Goal: Information Seeking & Learning: Learn about a topic

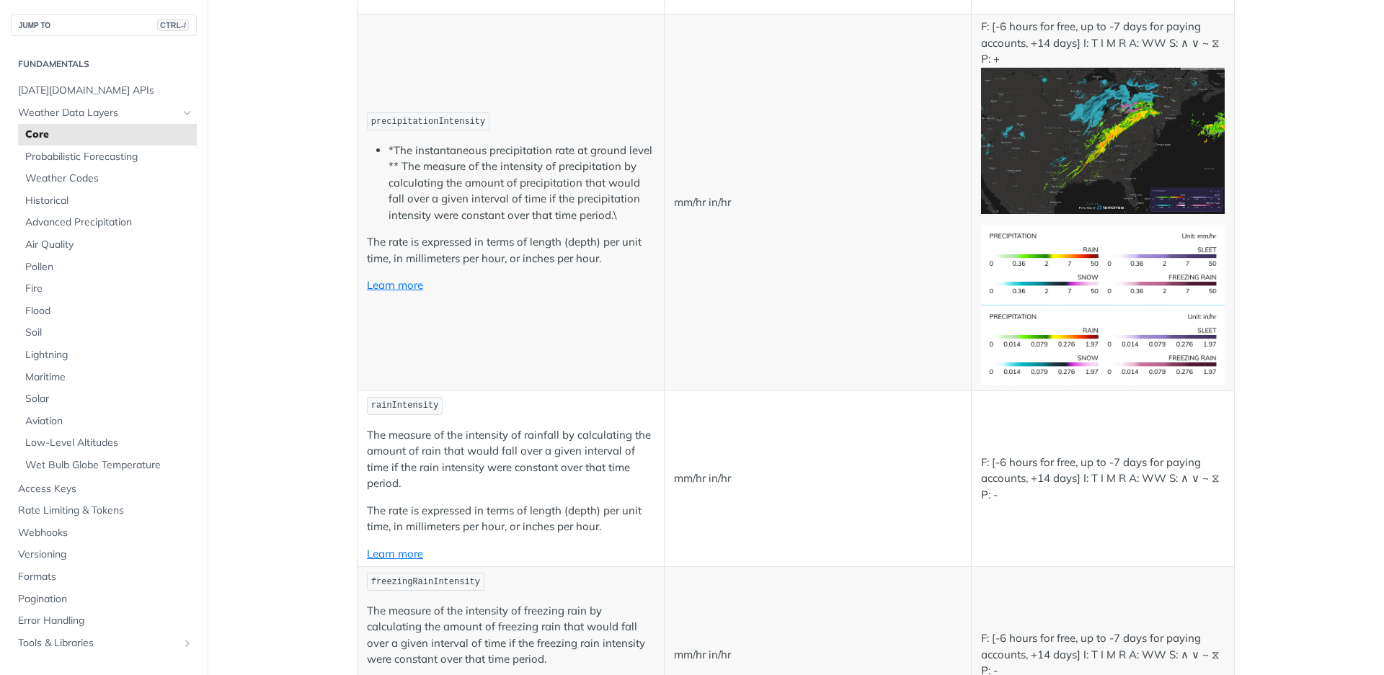
scroll to position [2508, 0]
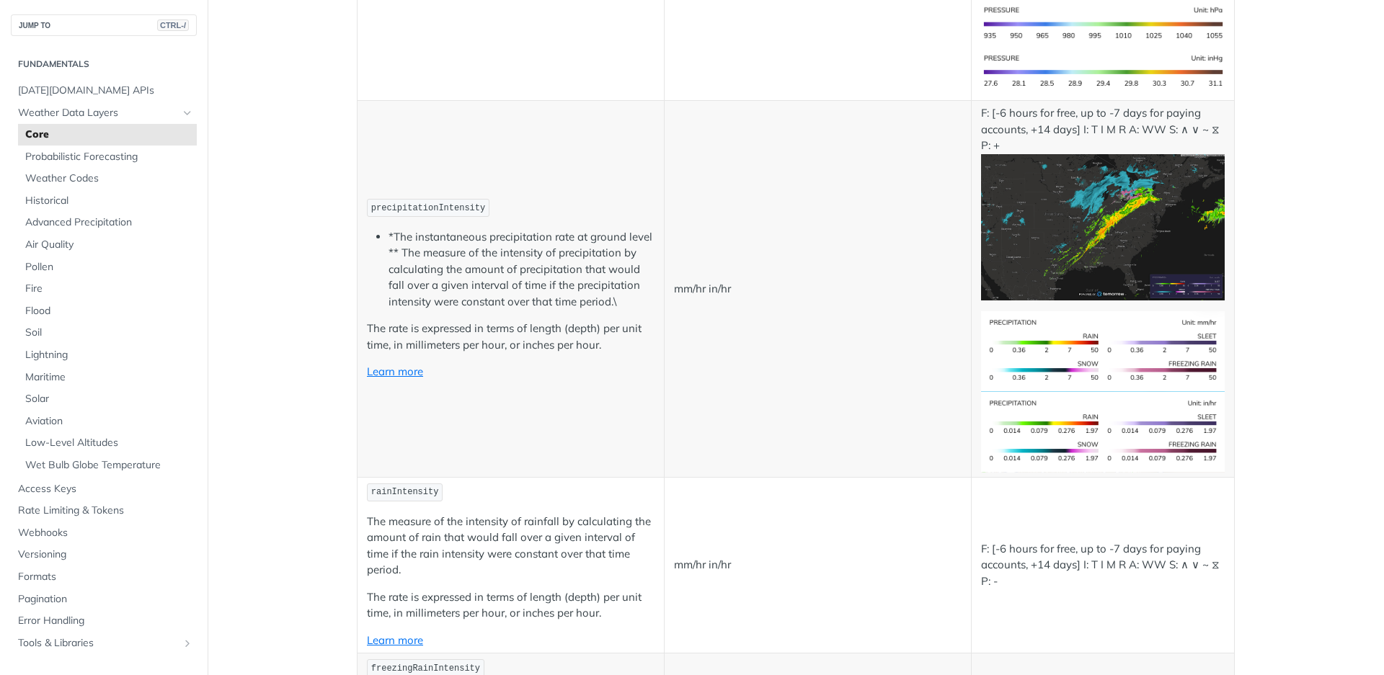
click at [476, 393] on td "precipitationIntensity *The instantaneous precipitation rate at ground level **…" at bounding box center [510, 289] width 307 height 377
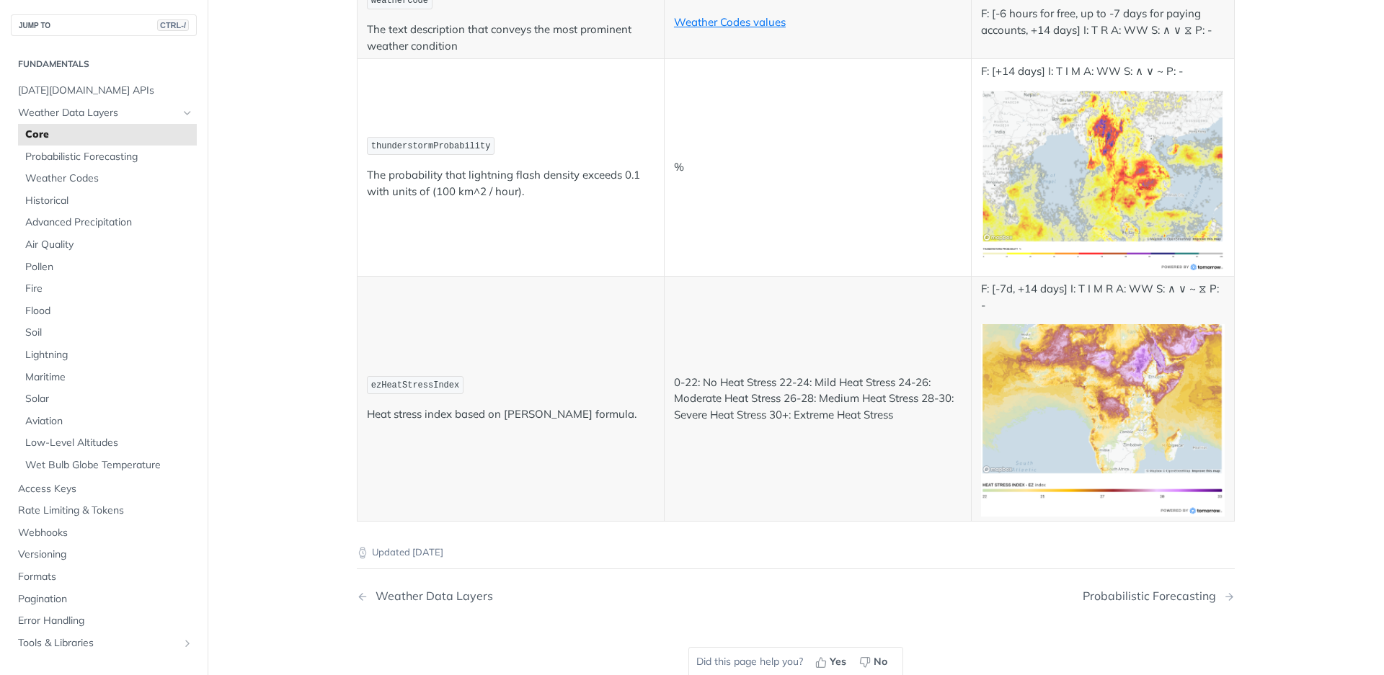
scroll to position [7562, 0]
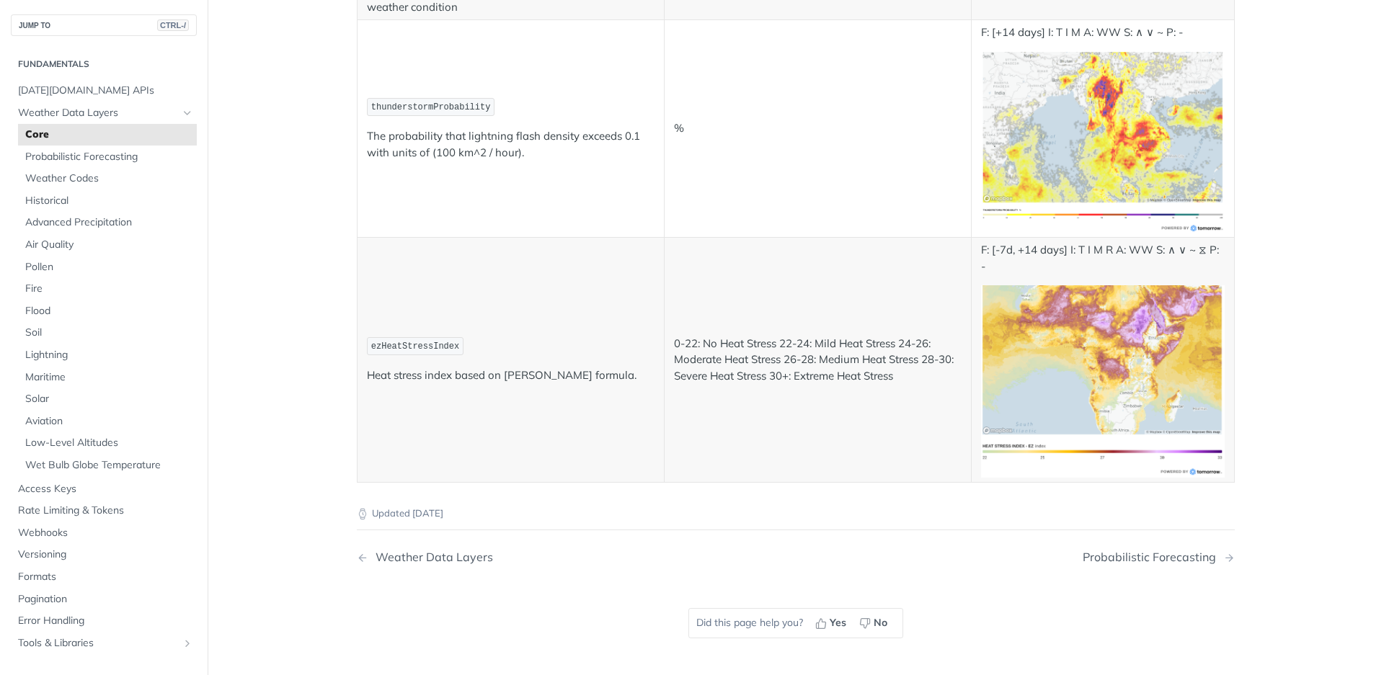
click at [915, 239] on td "0-22: No Heat Stress 22-24: Mild Heat Stress 24-26: Moderate Heat Stress 26-28:…" at bounding box center [817, 360] width 307 height 245
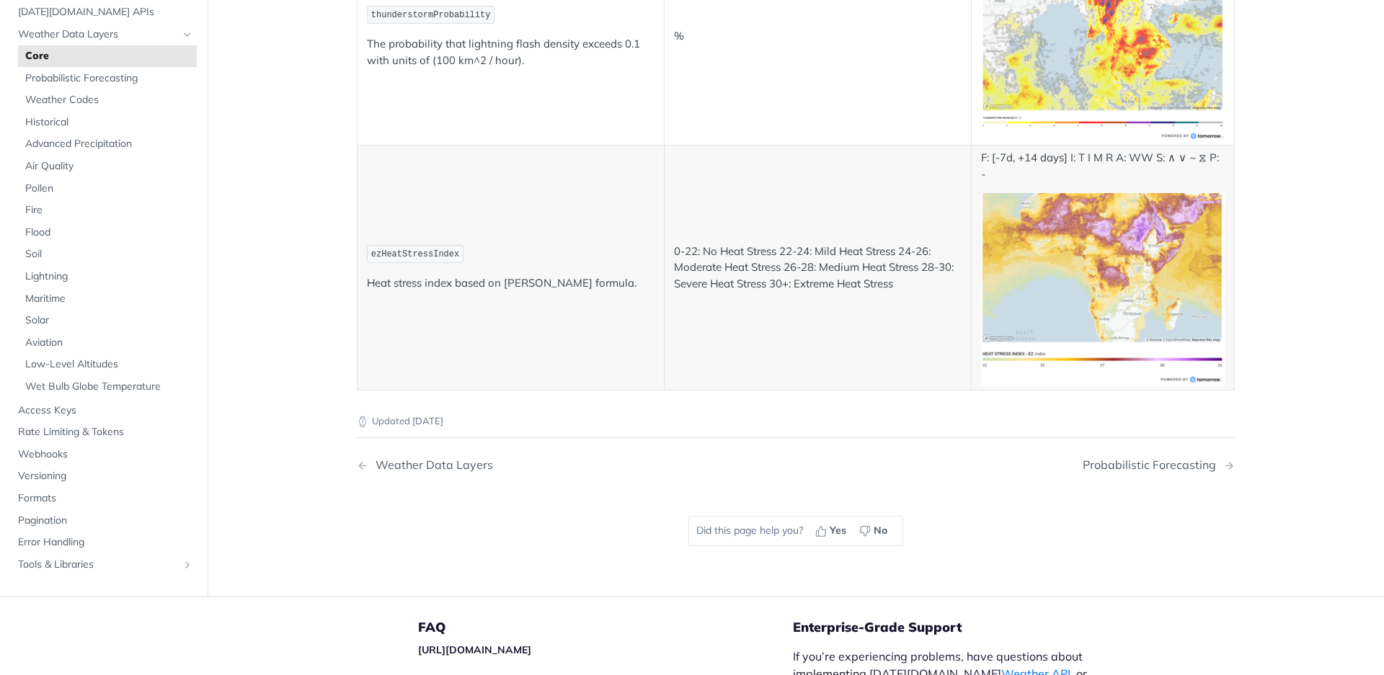
scroll to position [7648, 0]
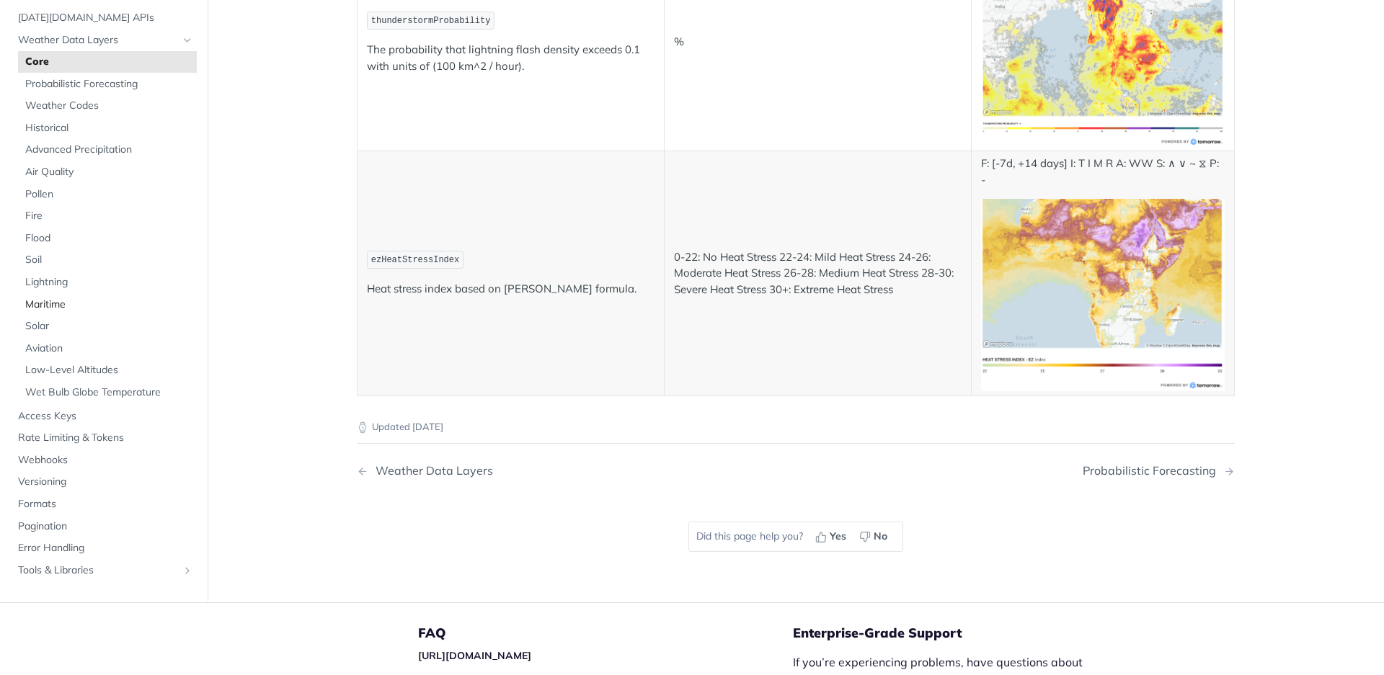
click at [65, 306] on span "Maritime" at bounding box center [109, 304] width 168 height 14
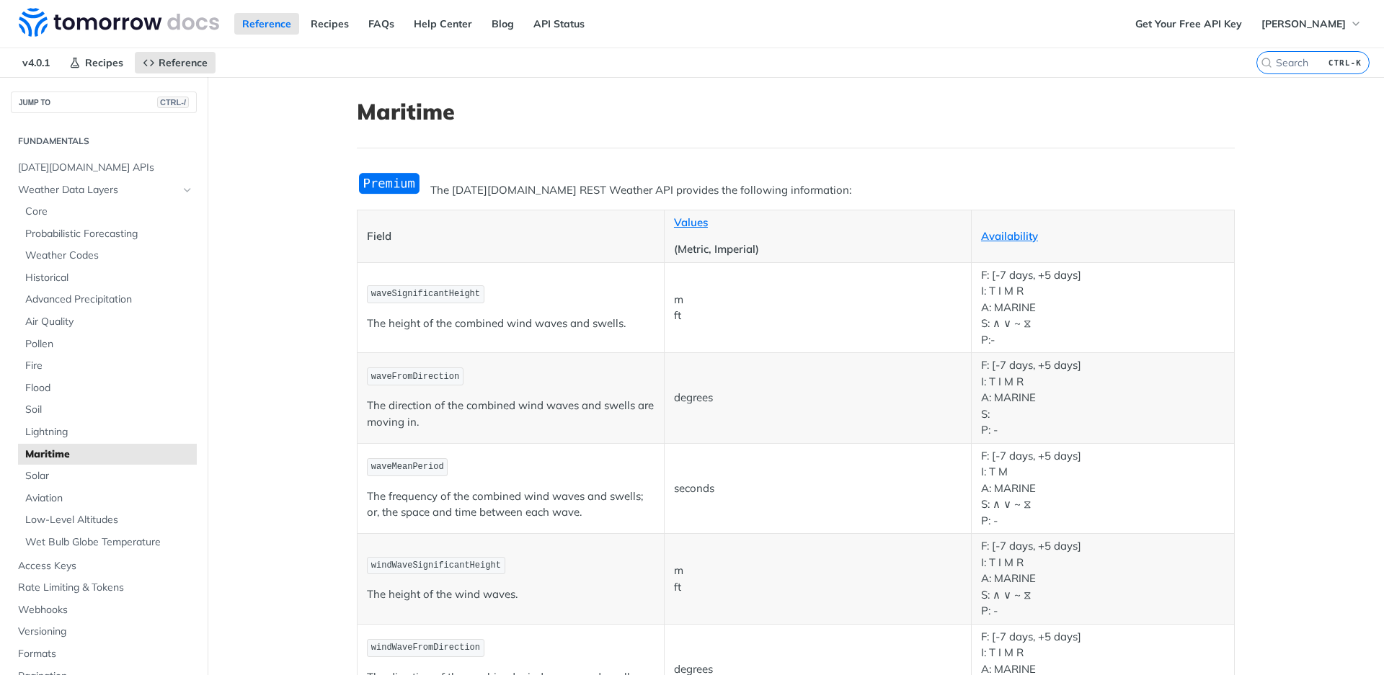
click at [403, 187] on img "Expand image" at bounding box center [389, 184] width 65 height 24
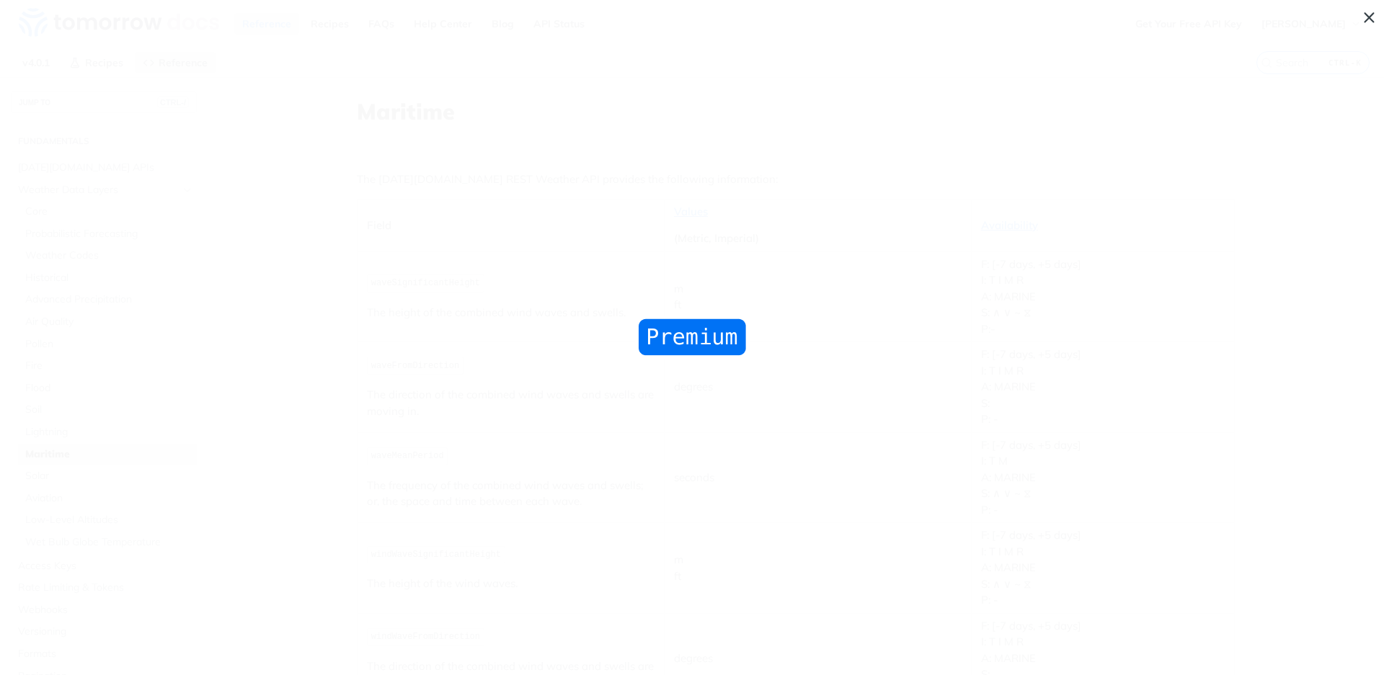
click at [207, 192] on span "Collapse image" at bounding box center [692, 337] width 1384 height 675
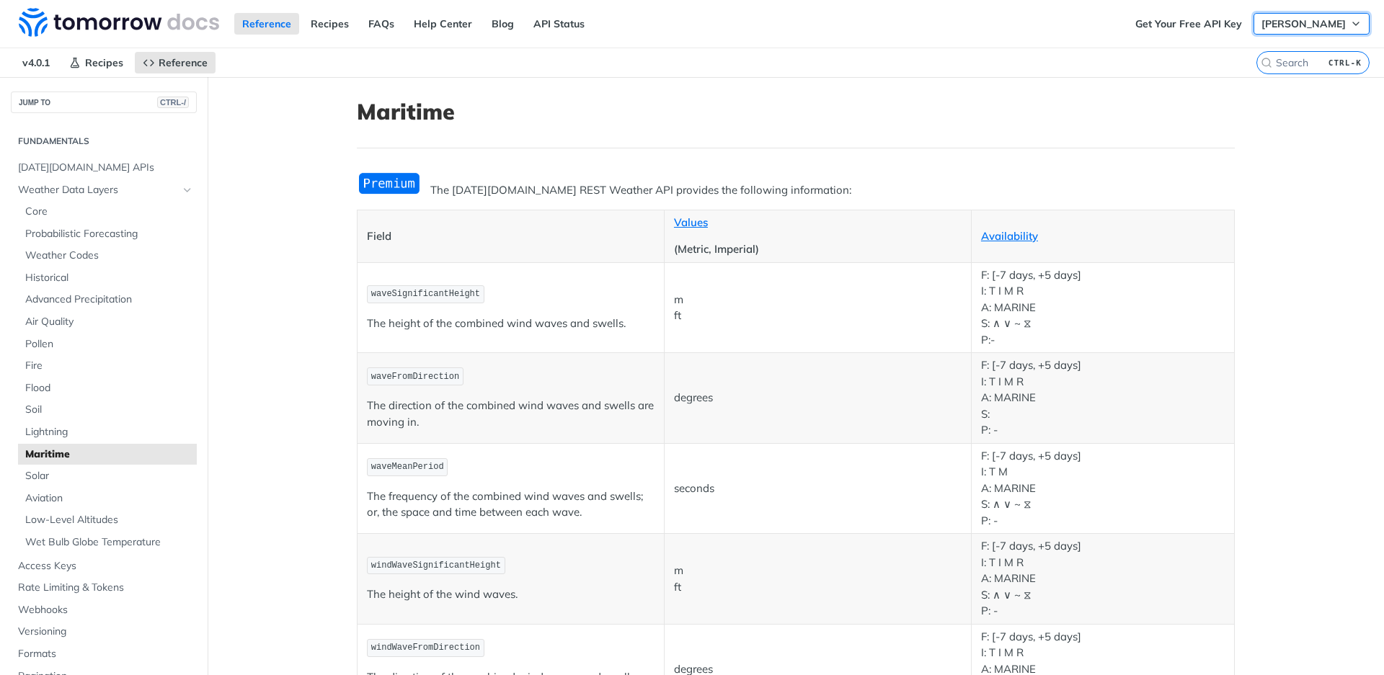
click at [1334, 23] on span "[PERSON_NAME]" at bounding box center [1303, 23] width 84 height 13
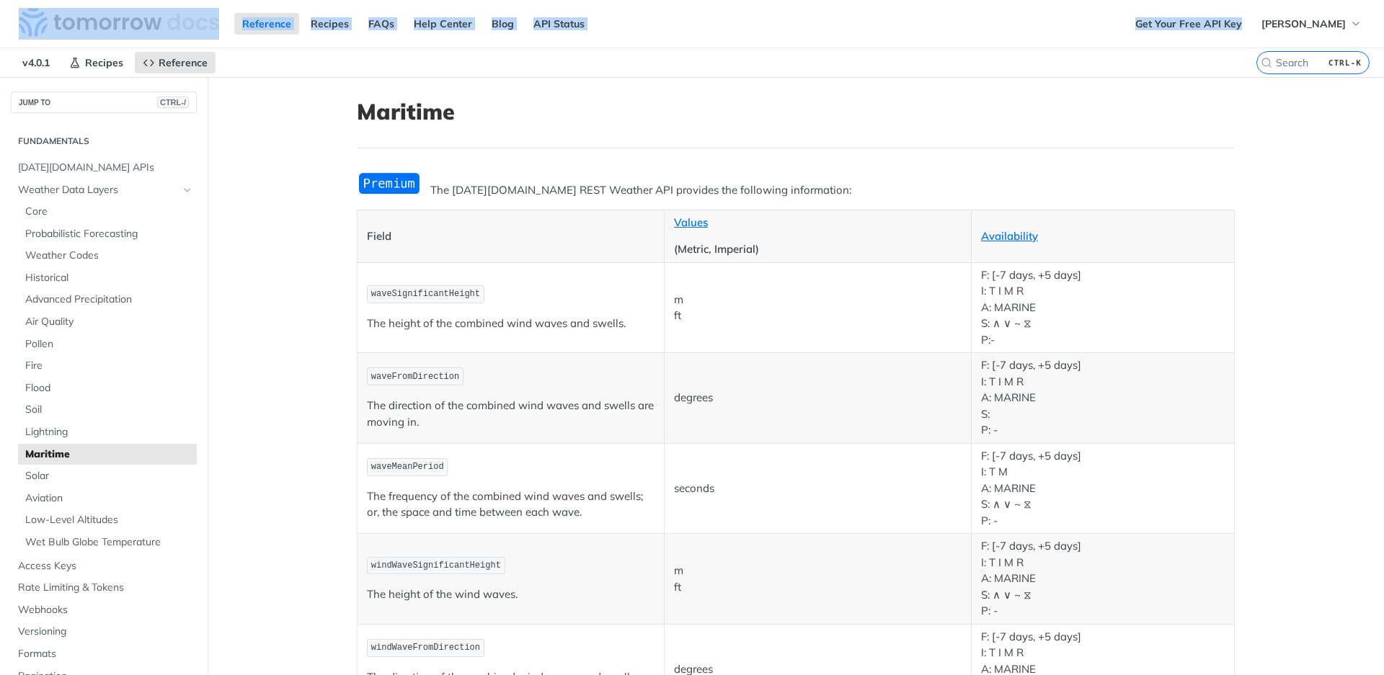
drag, startPoint x: 1097, startPoint y: 84, endPoint x: 1297, endPoint y: -79, distance: 257.6
click at [1297, 0] on div "Jump to Content Reference Recipes FAQs Help Center Blog API Status Recipes Refe…" at bounding box center [692, 337] width 1384 height 675
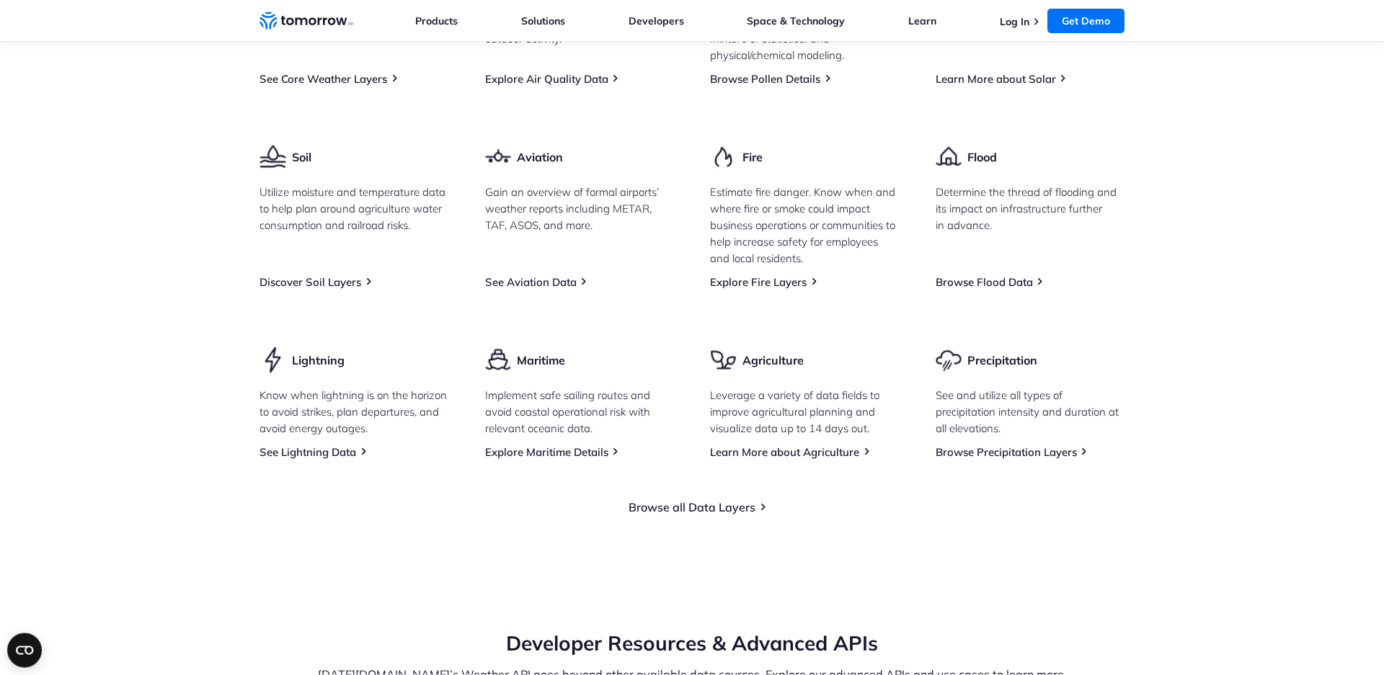
scroll to position [1990, 0]
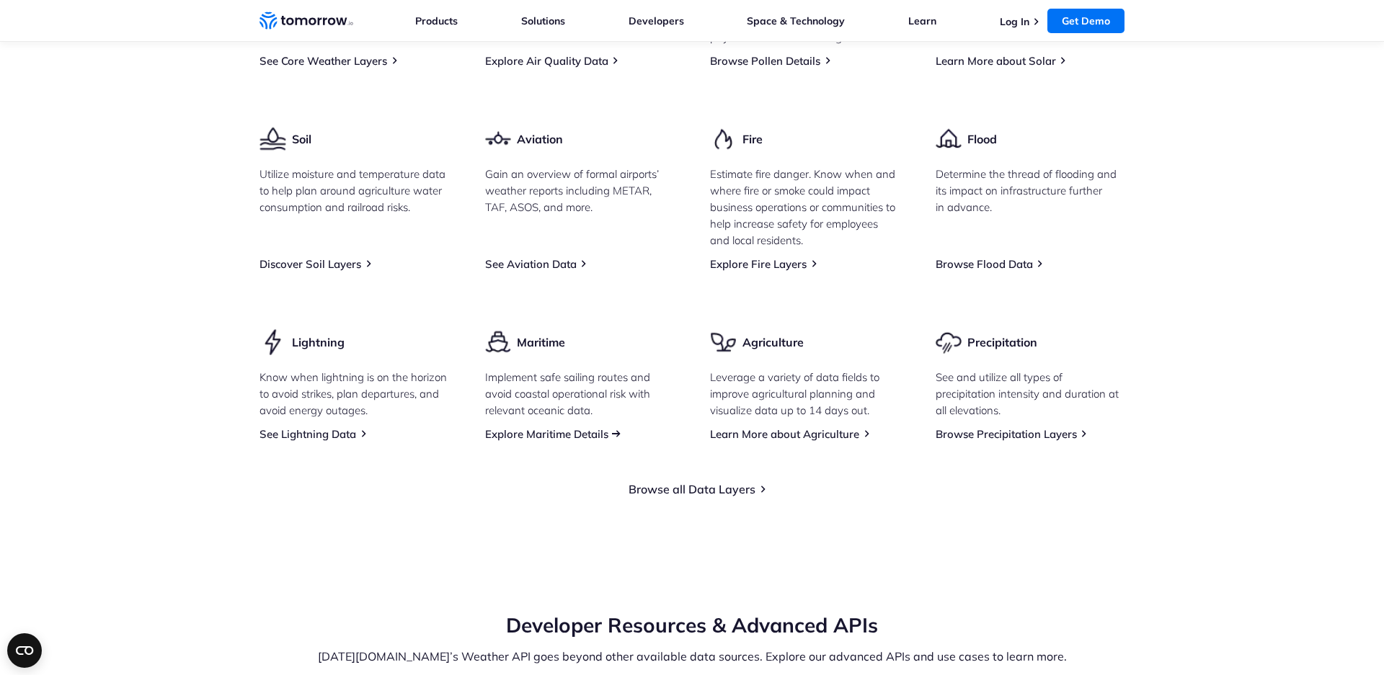
click at [553, 441] on link "Explore Maritime Details" at bounding box center [546, 434] width 123 height 14
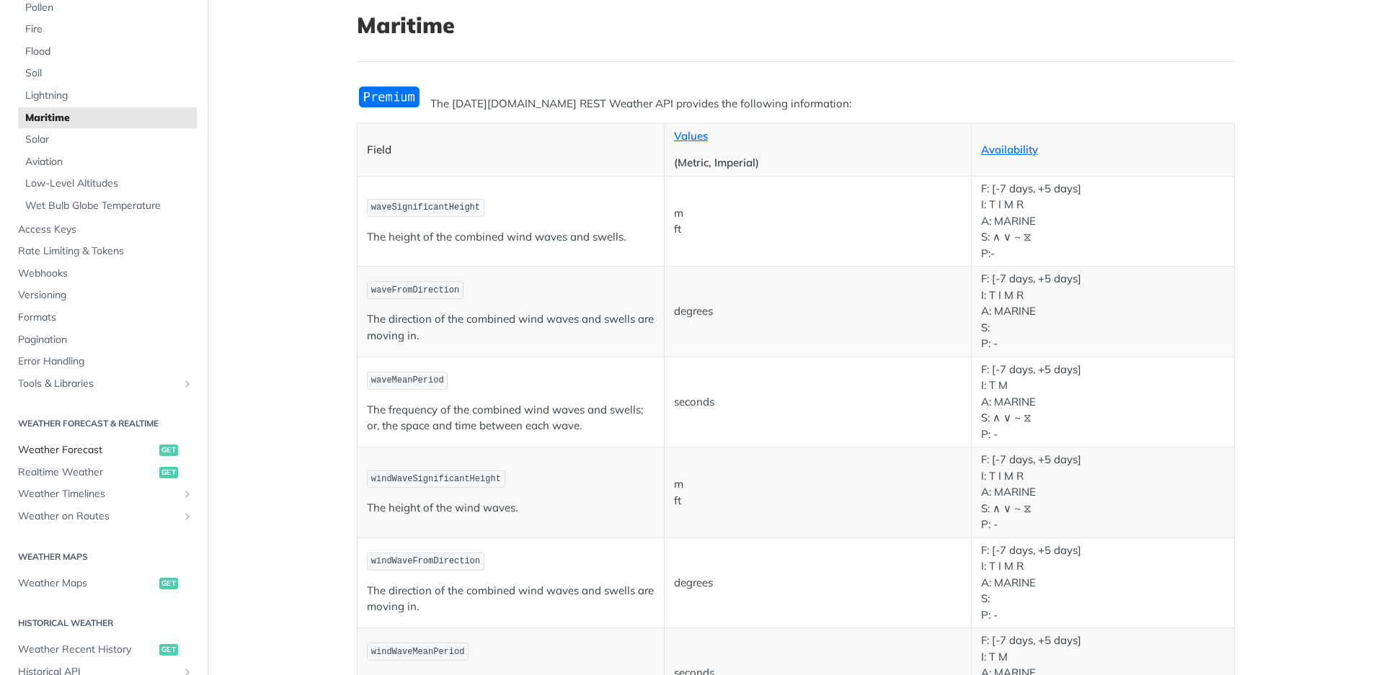
scroll to position [346, 0]
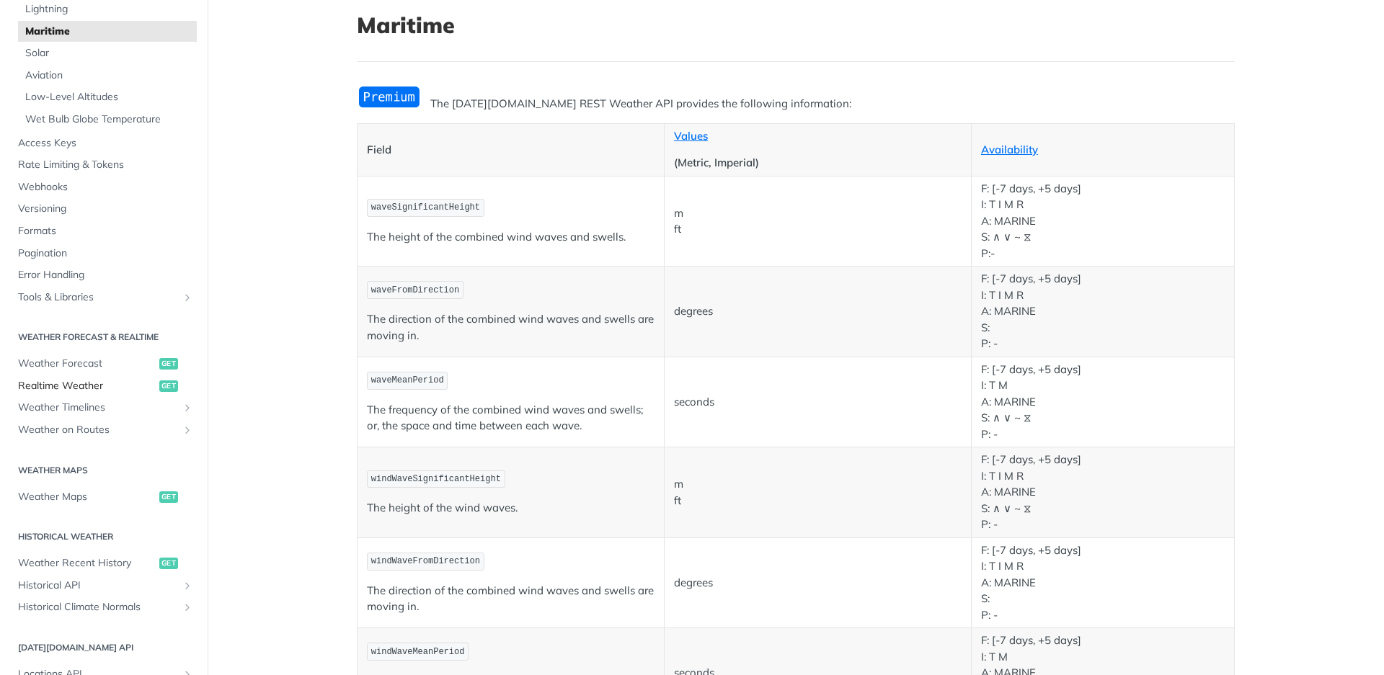
click at [82, 381] on span "Realtime Weather" at bounding box center [87, 386] width 138 height 14
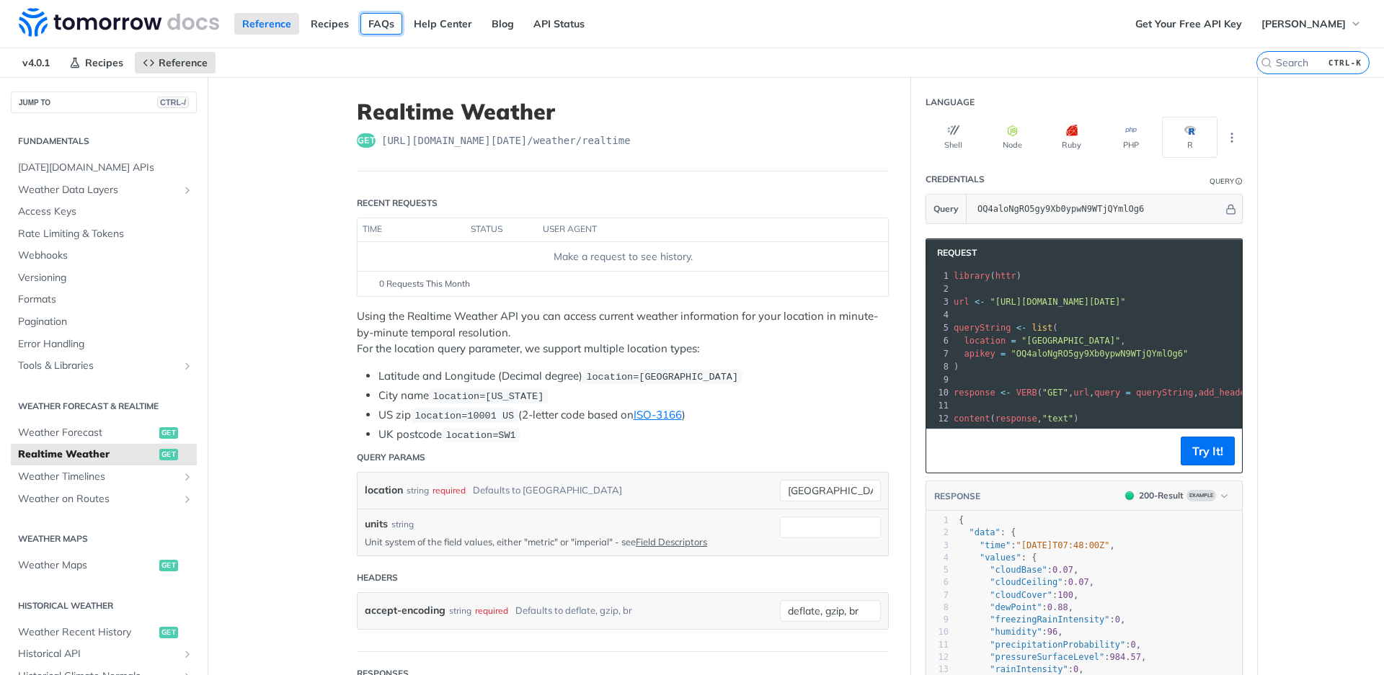
click at [379, 26] on link "FAQs" at bounding box center [381, 24] width 42 height 22
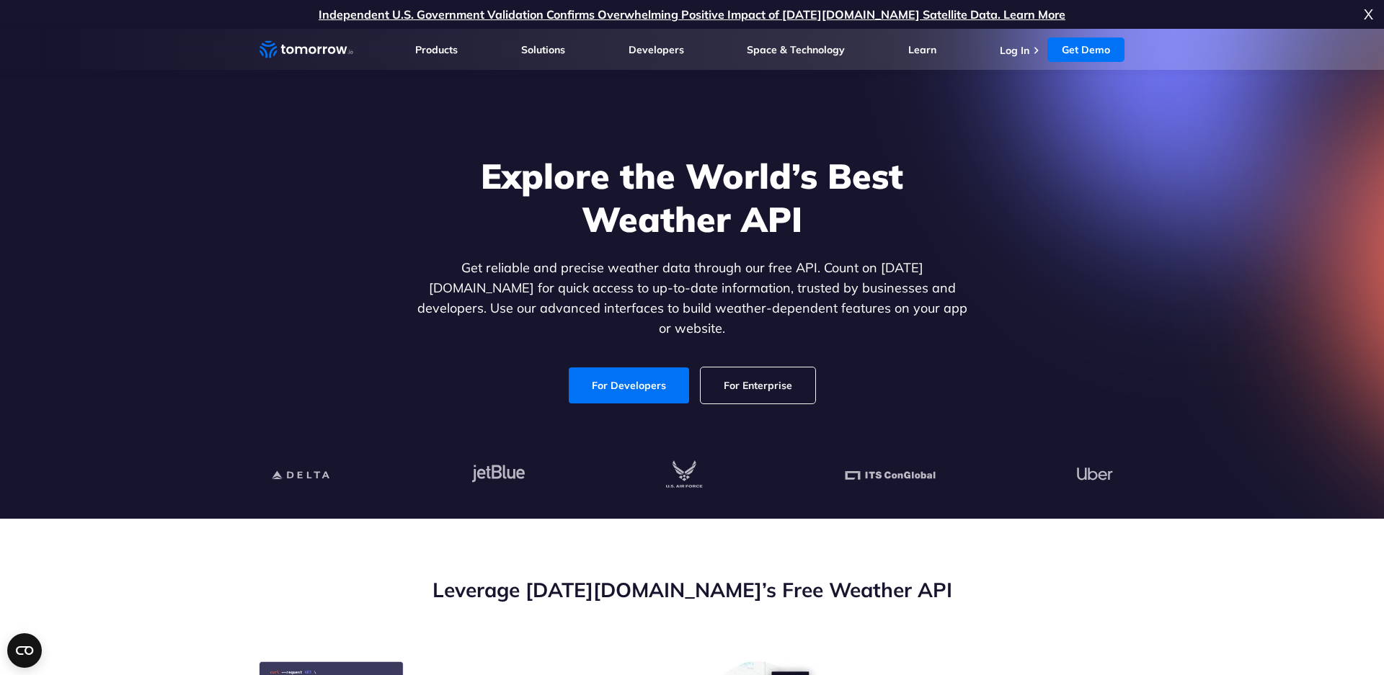
scroll to position [199, 0]
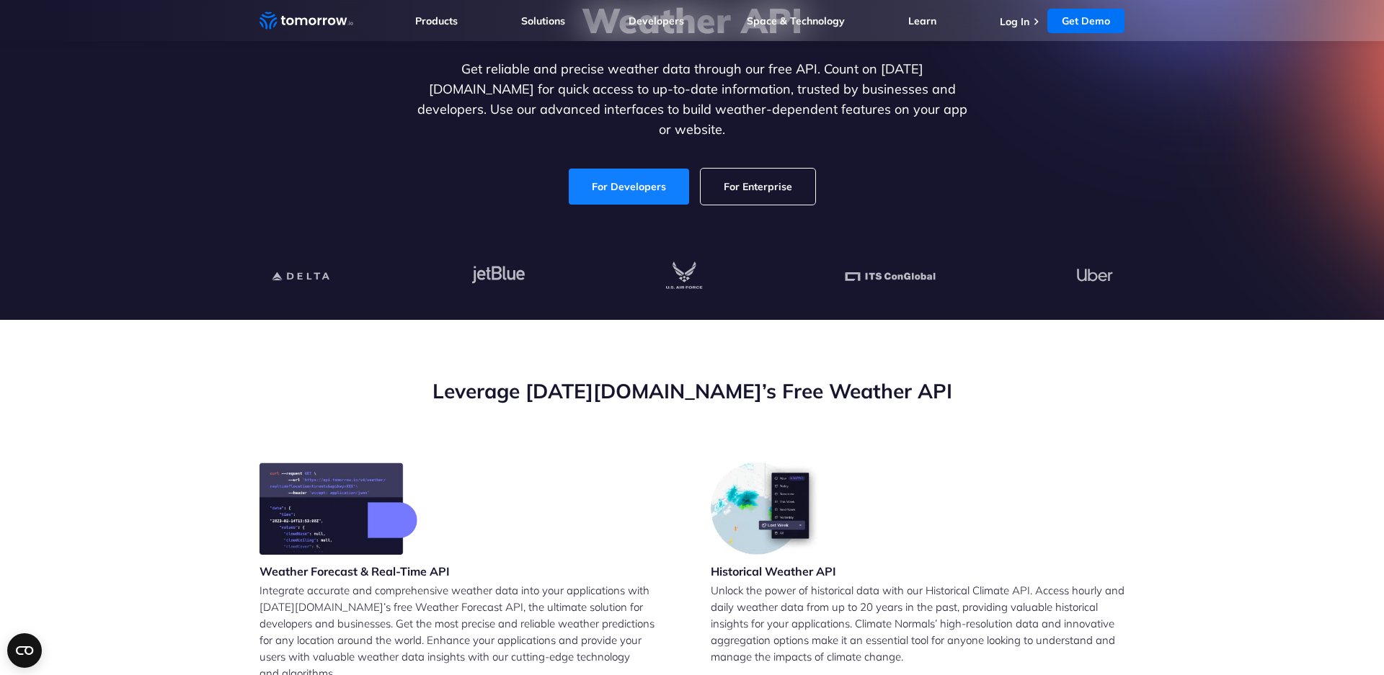
click at [645, 174] on link "For Developers" at bounding box center [629, 187] width 120 height 36
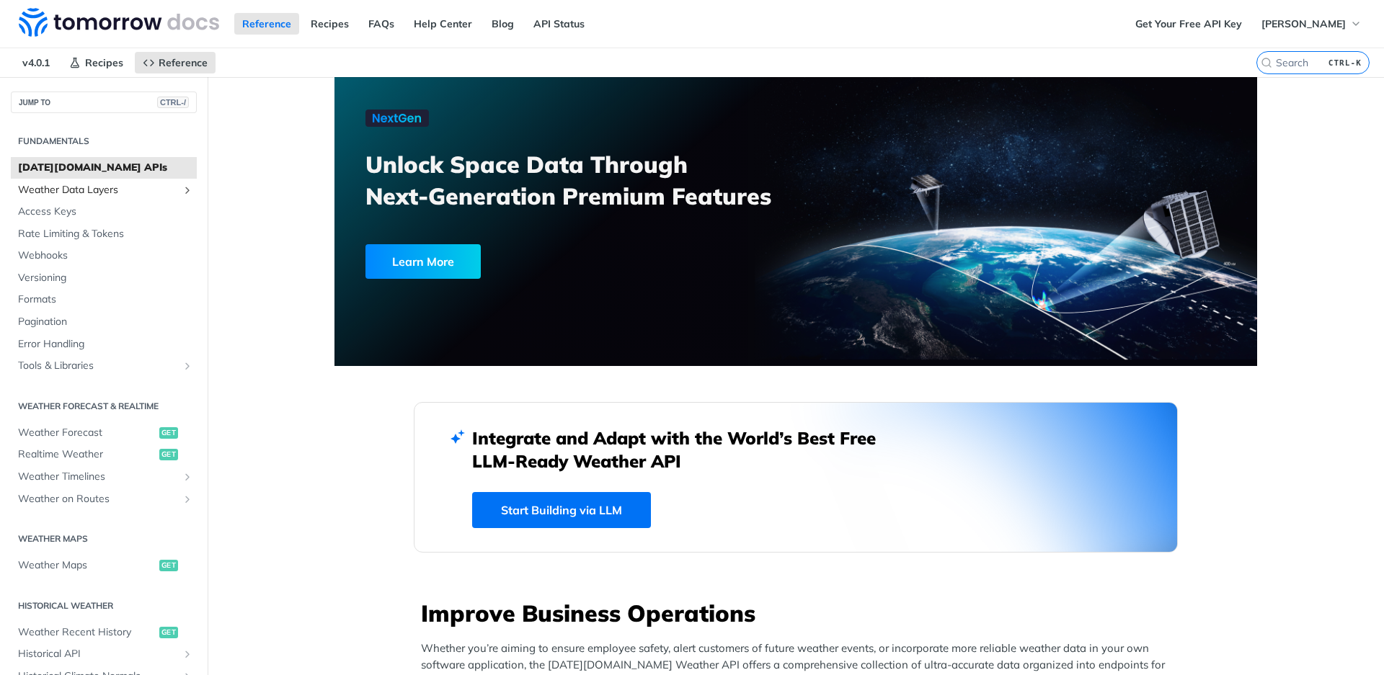
click at [125, 197] on link "Weather Data Layers" at bounding box center [104, 190] width 186 height 22
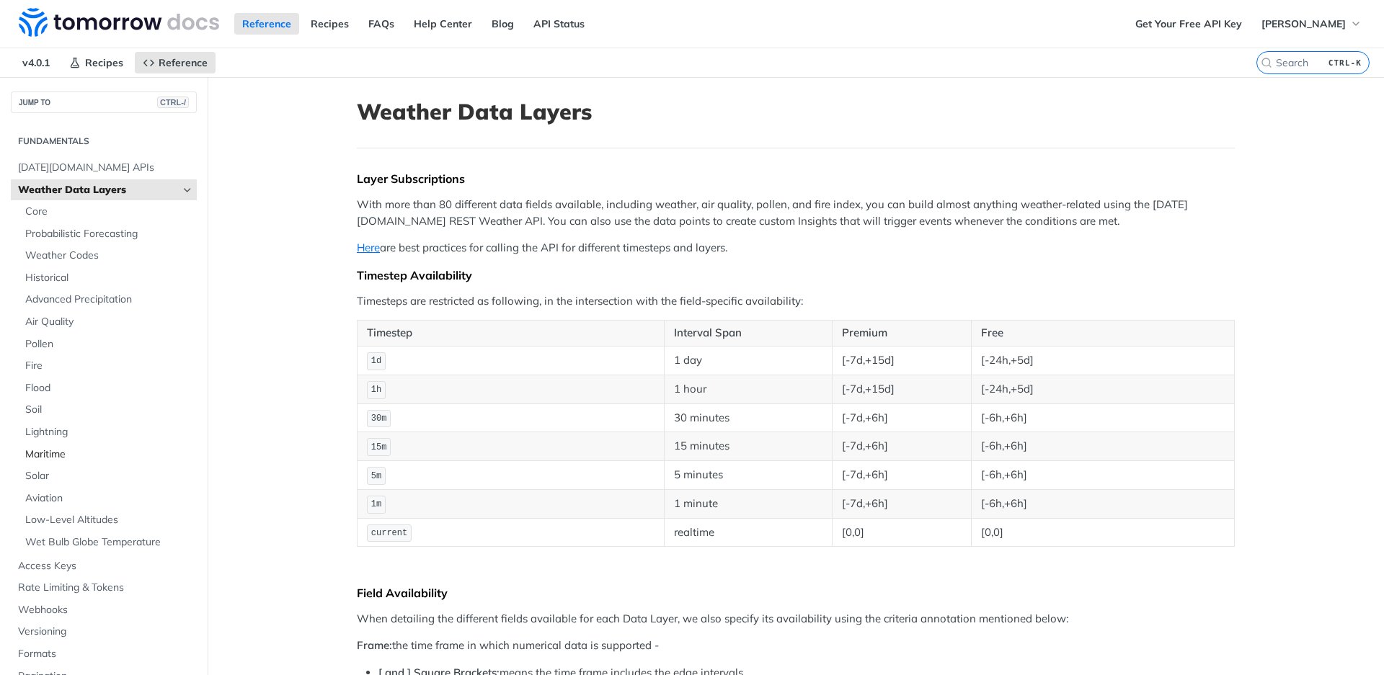
click at [65, 450] on span "Maritime" at bounding box center [109, 455] width 168 height 14
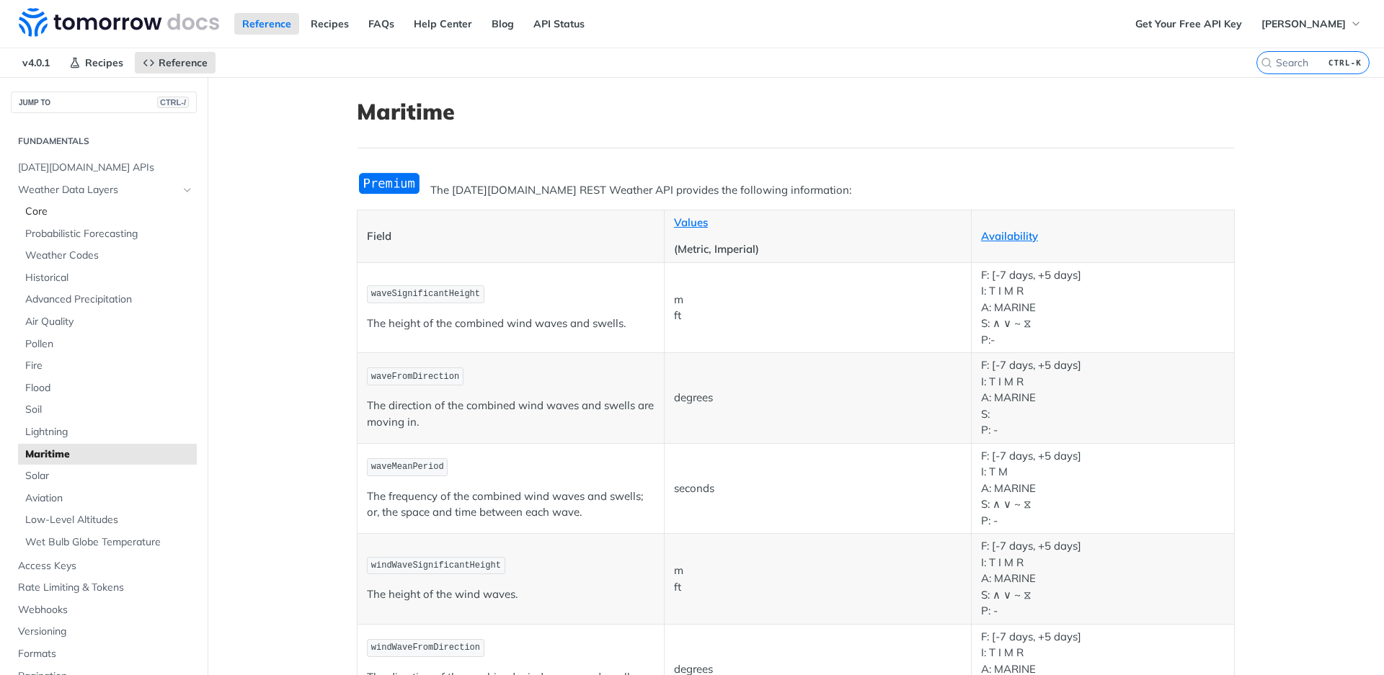
click at [68, 218] on span "Core" at bounding box center [109, 212] width 168 height 14
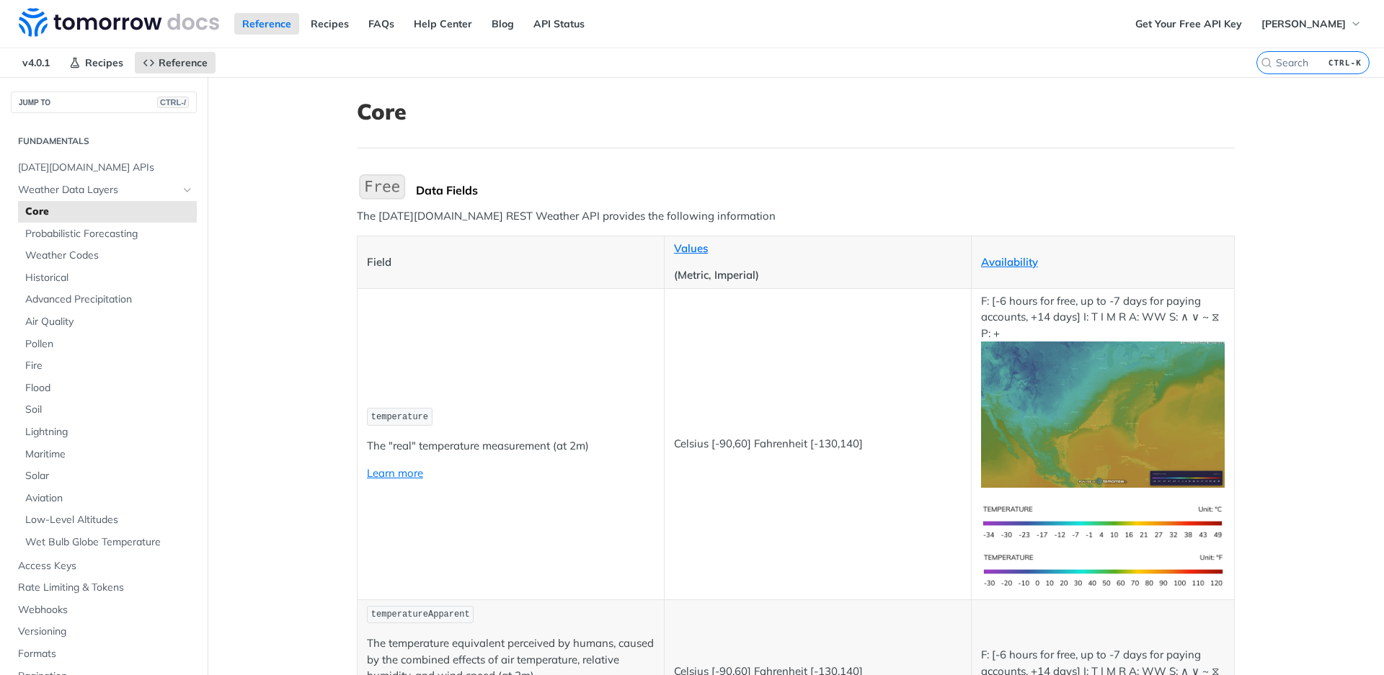
scroll to position [86, 0]
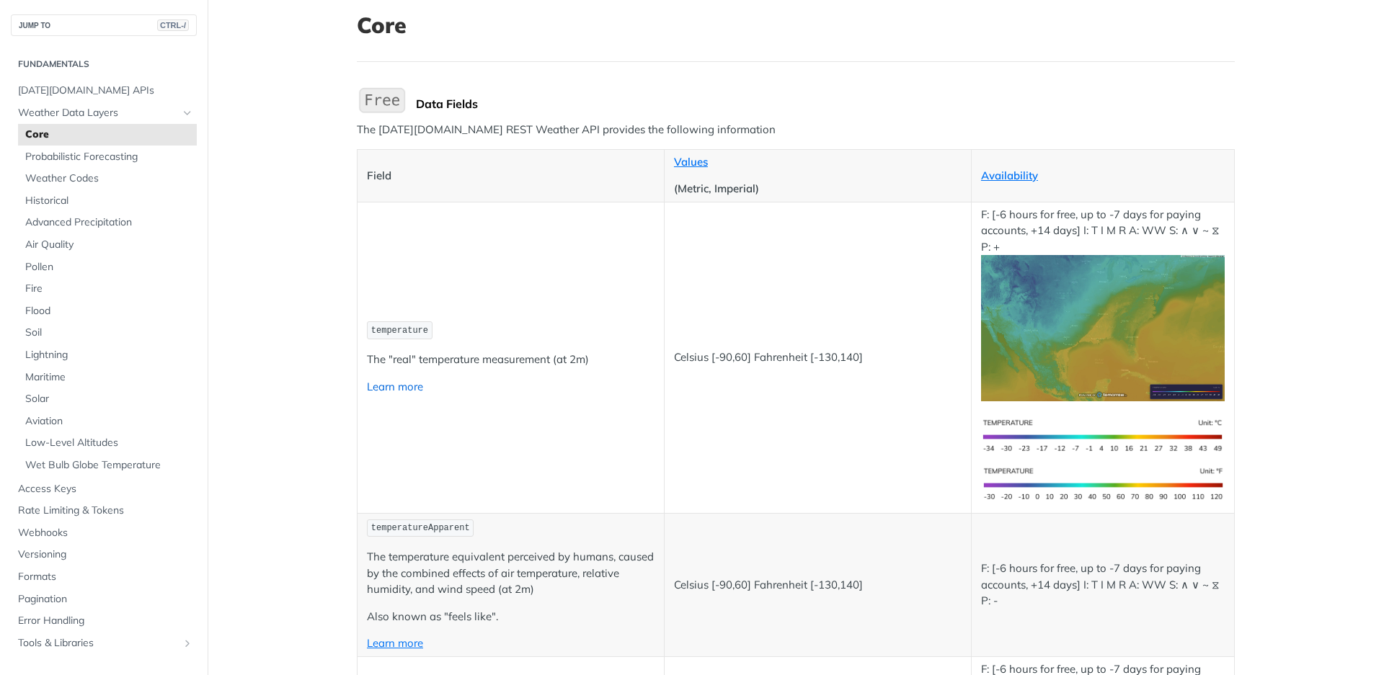
click at [406, 388] on link "Learn more" at bounding box center [395, 387] width 56 height 14
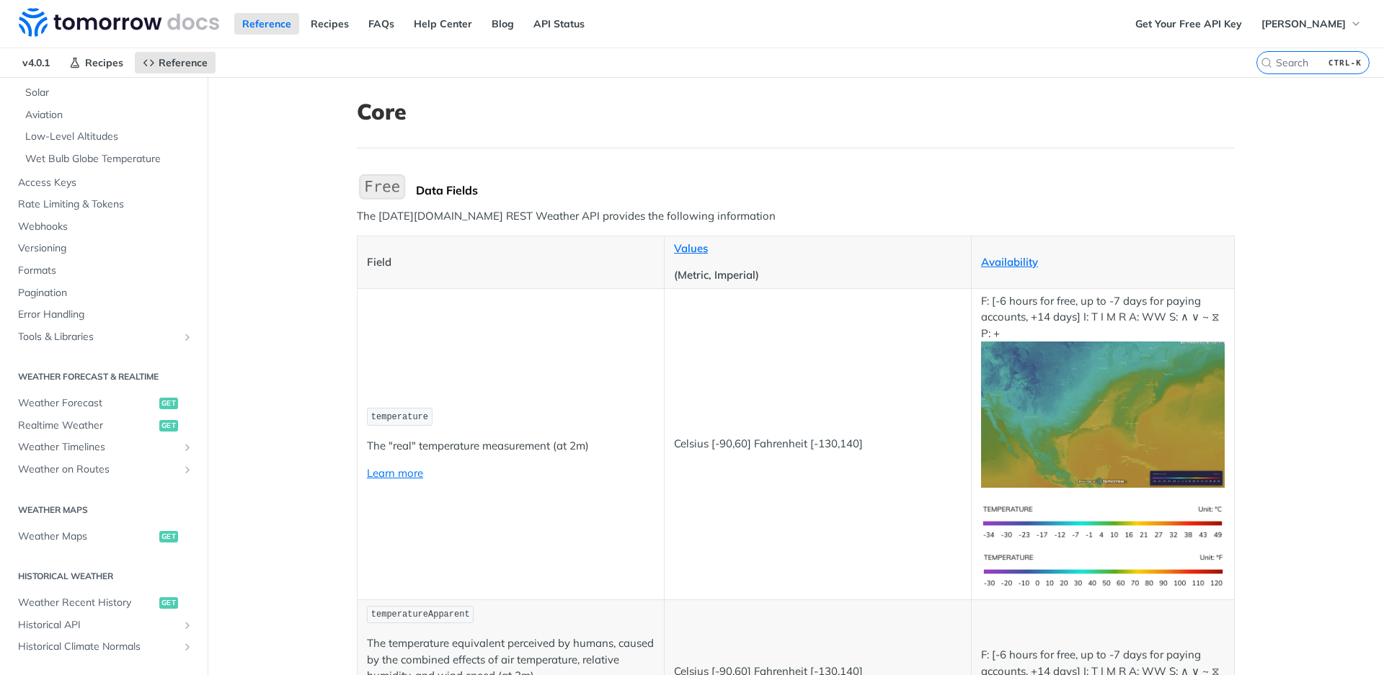
scroll to position [636, 0]
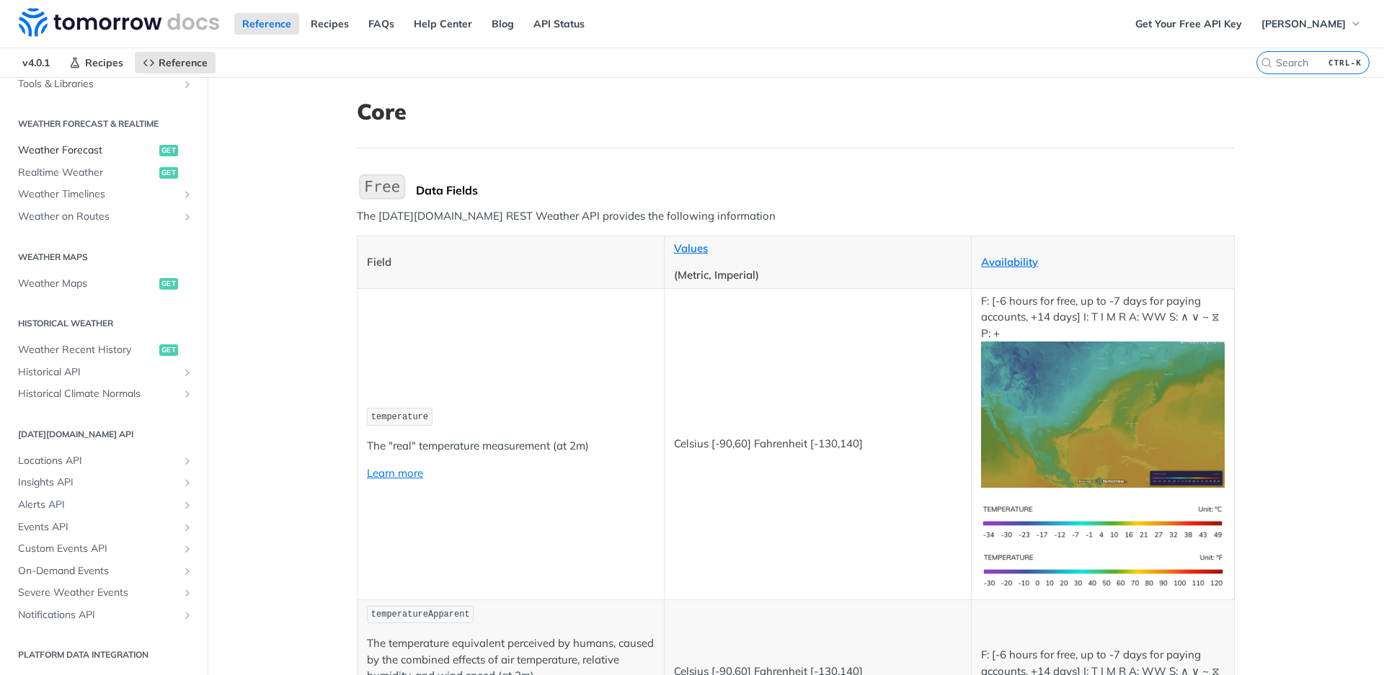
click at [106, 148] on span "Weather Forecast" at bounding box center [87, 150] width 138 height 14
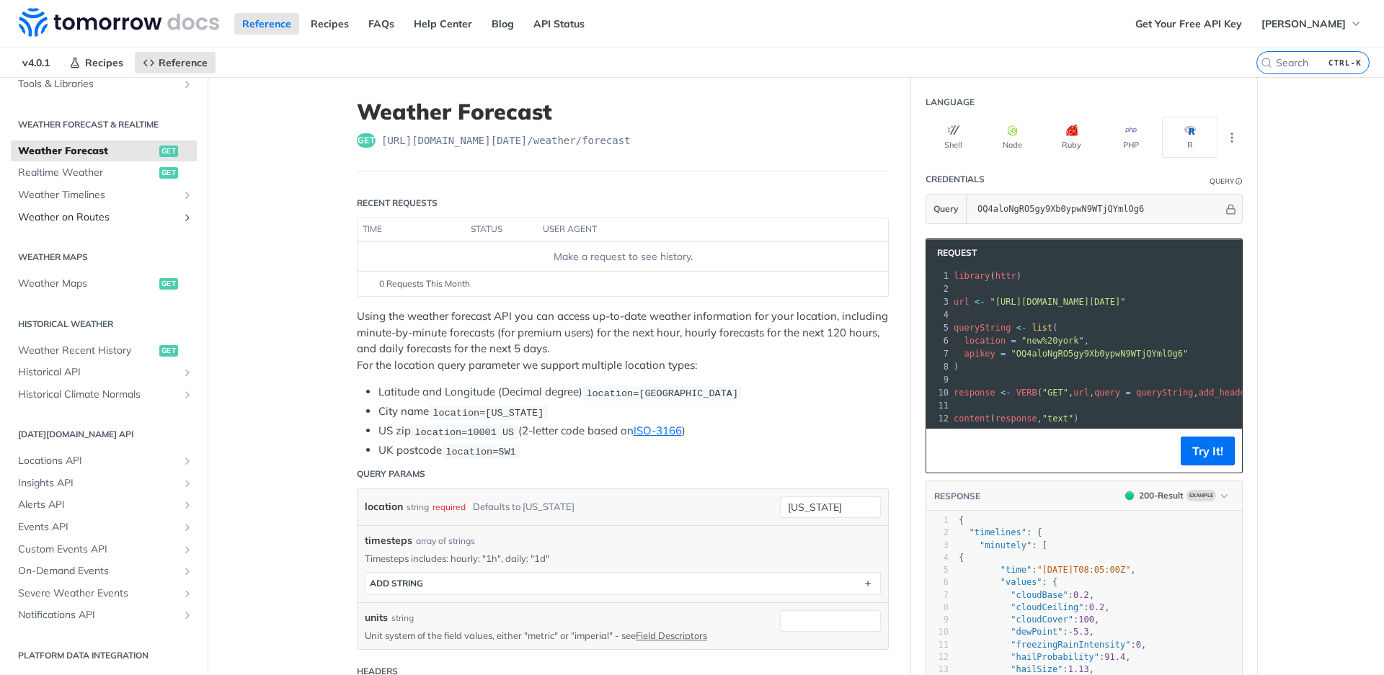
click at [145, 214] on span "Weather on Routes" at bounding box center [98, 217] width 160 height 14
